Goal: Find specific page/section: Find specific page/section

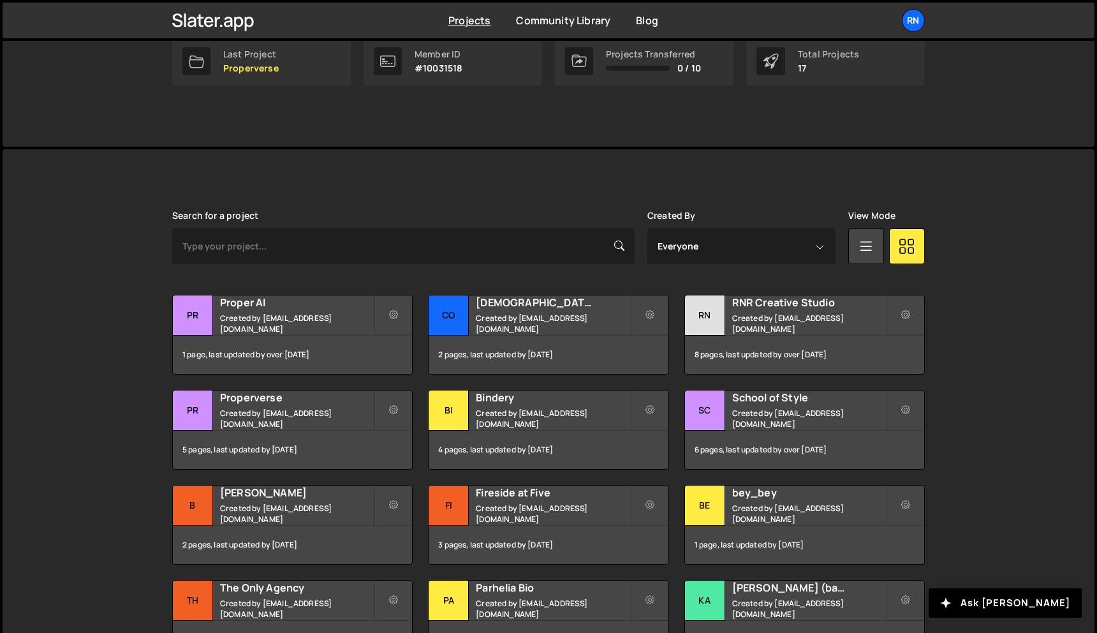
scroll to position [223, 0]
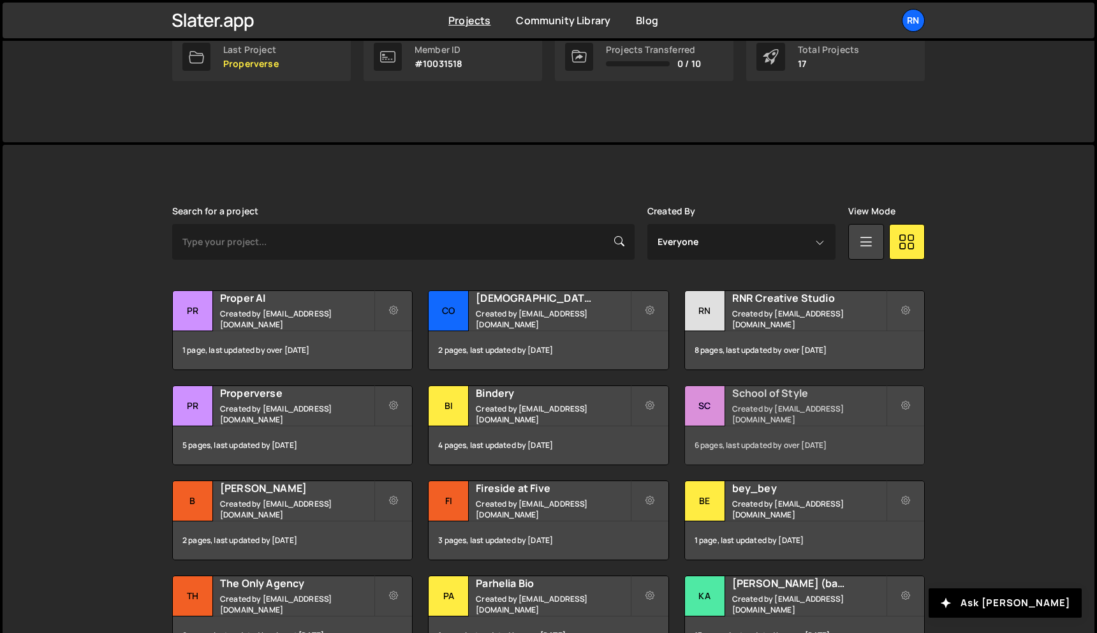
click at [717, 403] on div "Sc" at bounding box center [705, 406] width 40 height 40
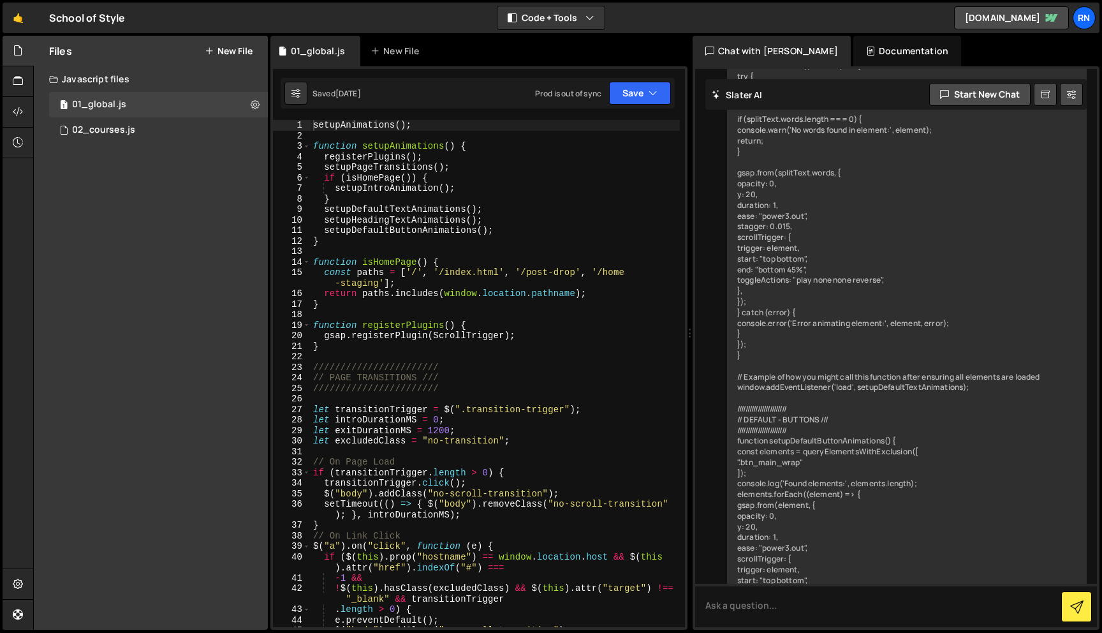
scroll to position [9320, 0]
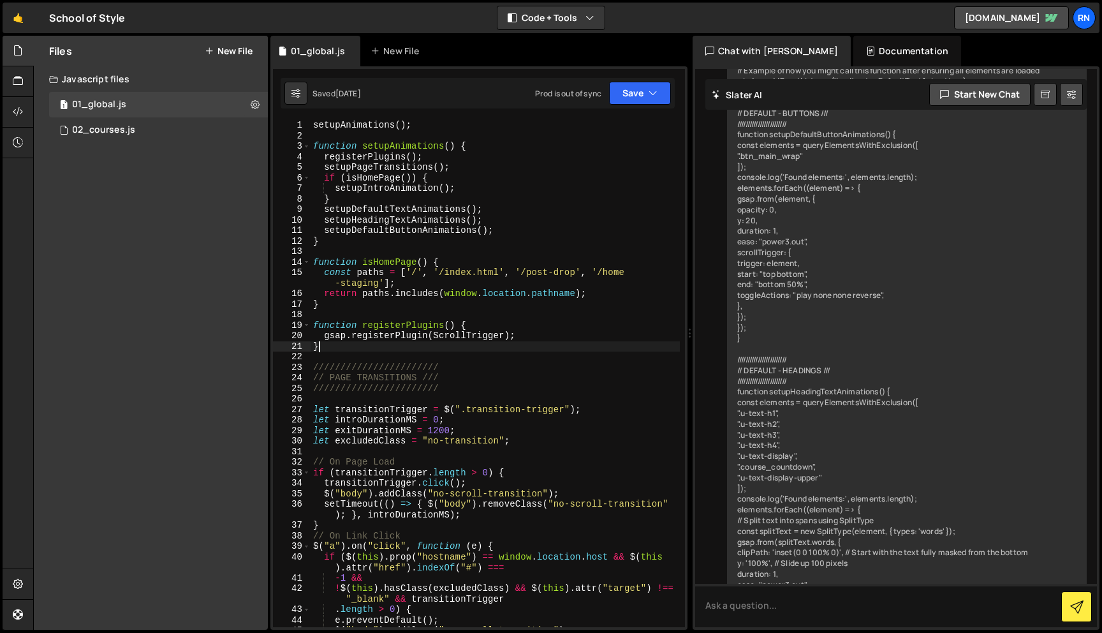
type textarea "}"
click at [404, 341] on div "setupAnimations ( ) ; function setupAnimations ( ) { registerPlugins ( ) ; setu…" at bounding box center [495, 384] width 369 height 528
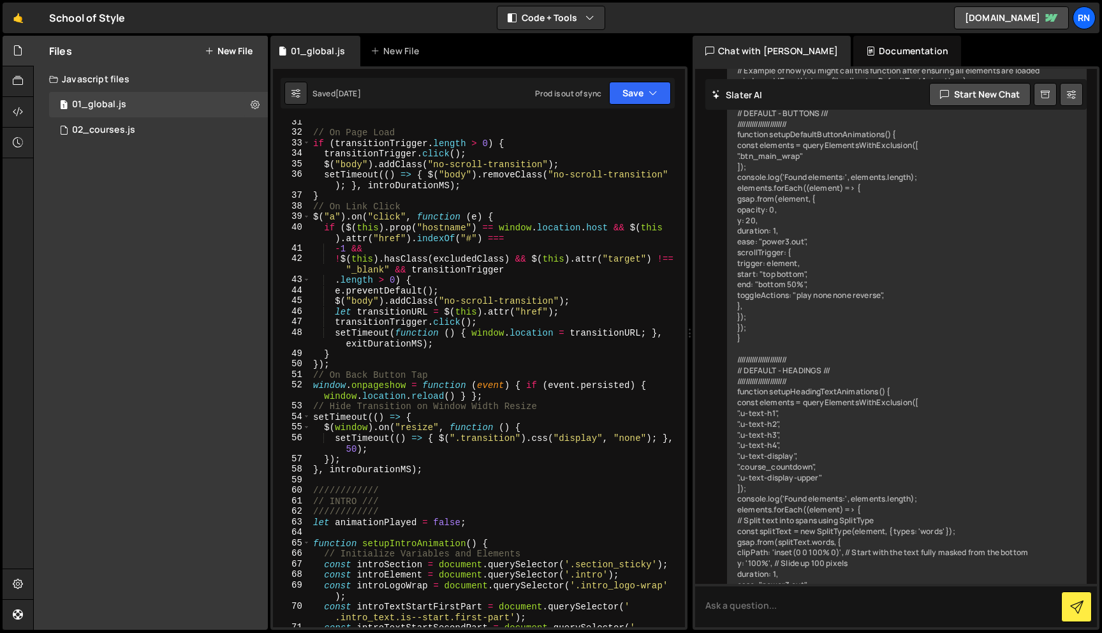
scroll to position [330, 0]
